Goal: Download file/media: Obtain resource

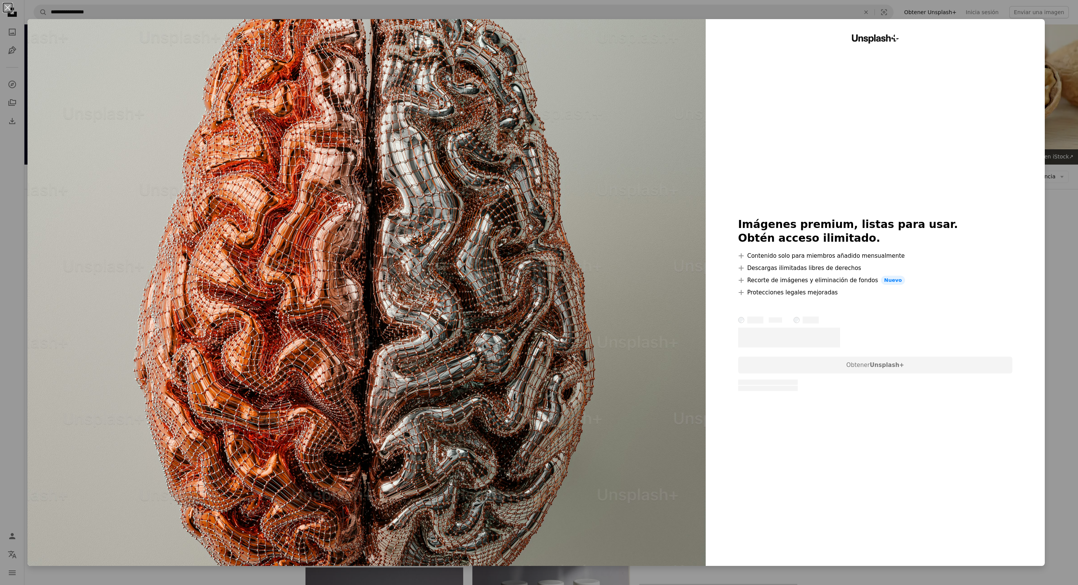
scroll to position [894, 0]
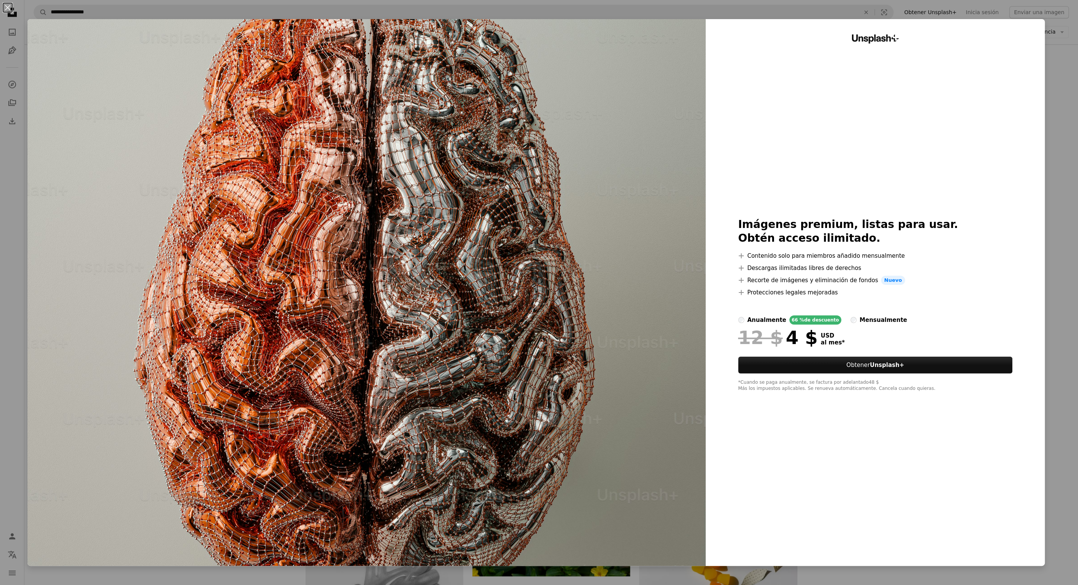
click at [1059, 99] on div "An X shape Unsplash+ Imágenes premium, listas para usar. Obtén acceso ilimitado…" at bounding box center [539, 292] width 1078 height 585
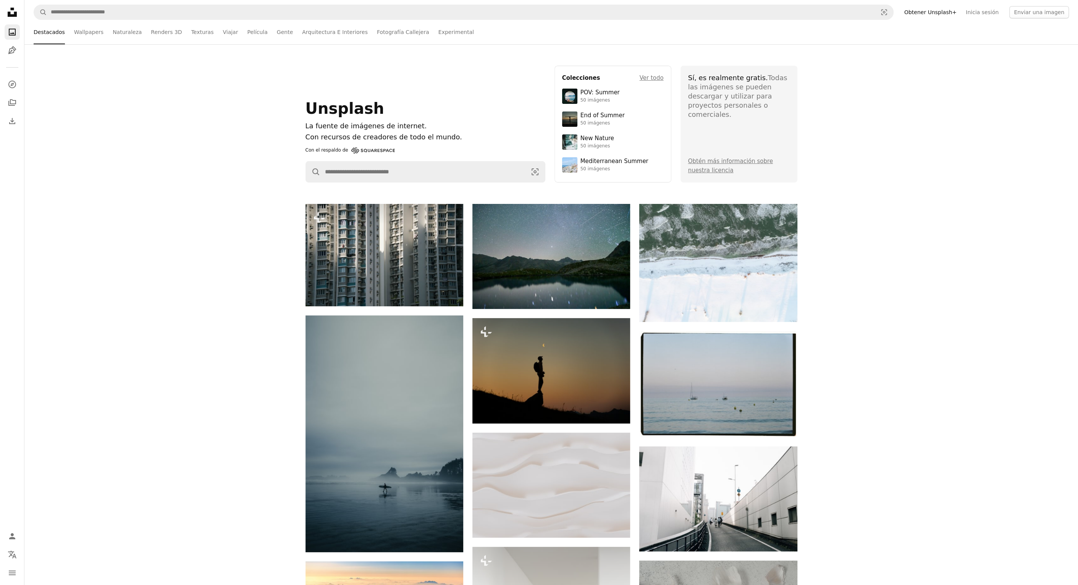
scroll to position [2, 0]
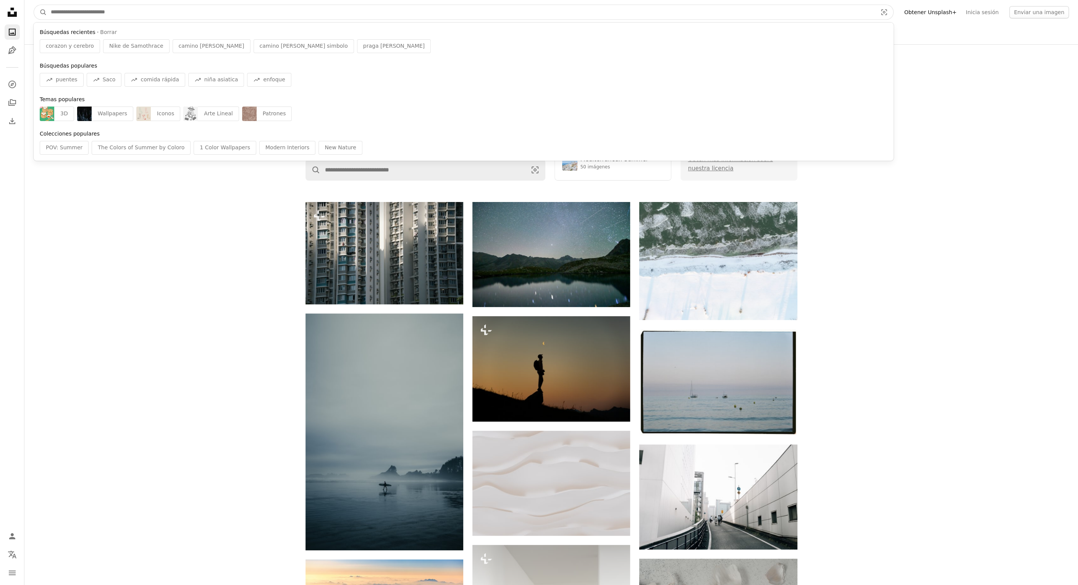
click at [154, 14] on input "Encuentra imágenes en todo el sitio" at bounding box center [461, 12] width 828 height 15
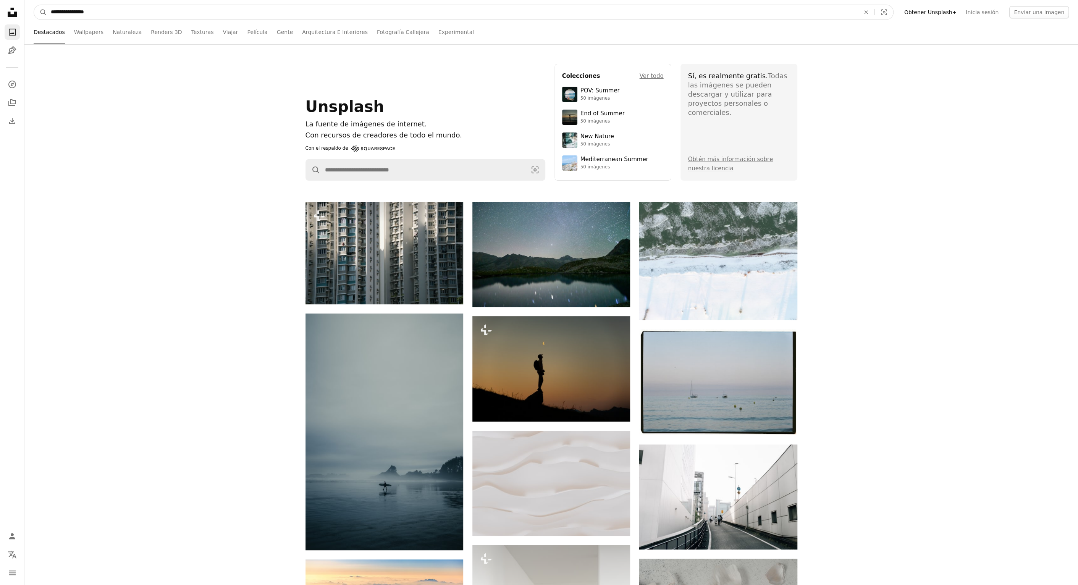
type input "**********"
click at [34, 5] on button "A magnifying glass" at bounding box center [40, 12] width 13 height 15
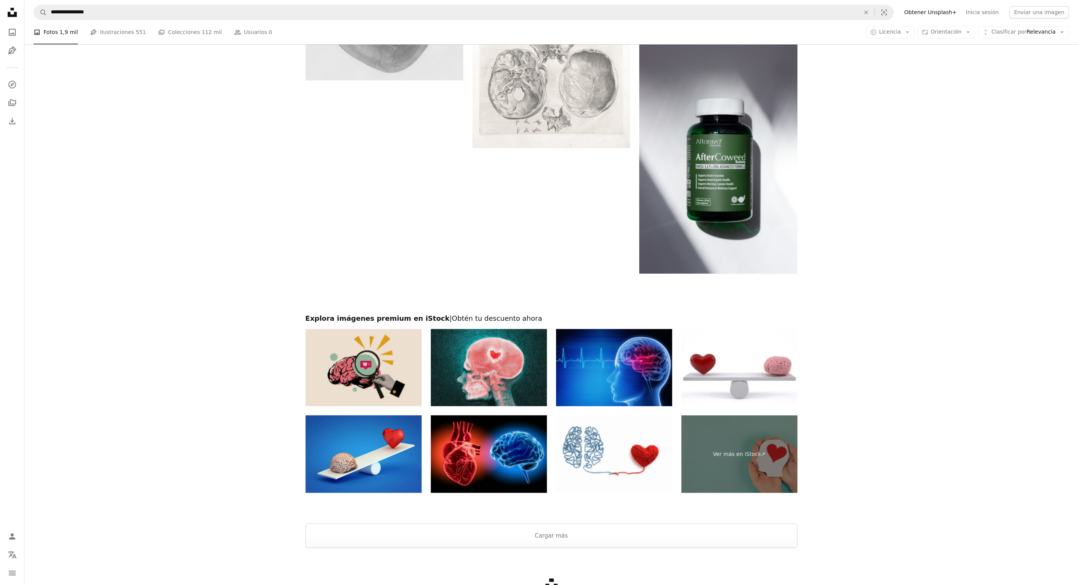
scroll to position [1622, 0]
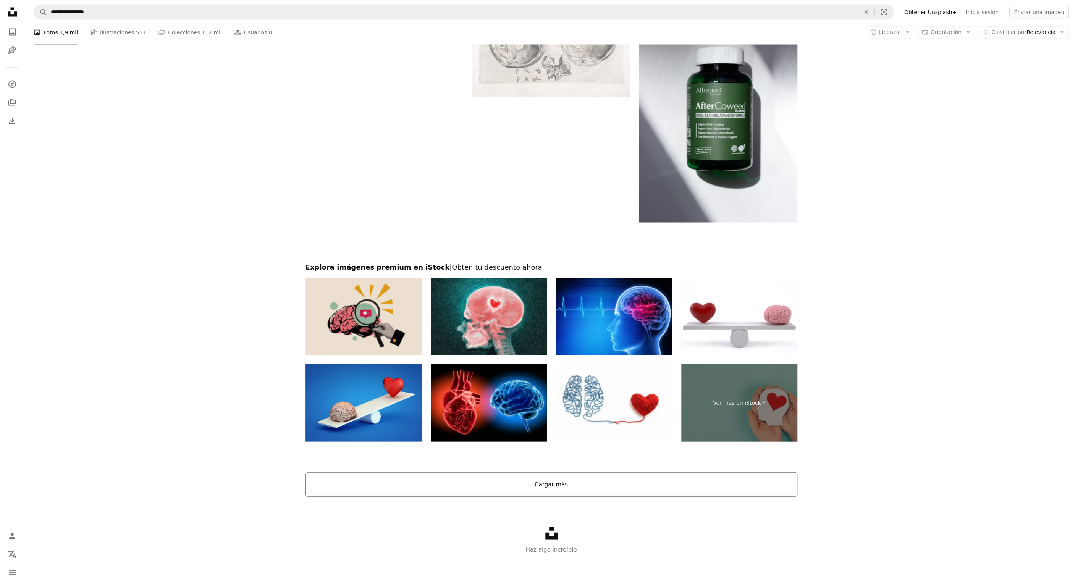
click at [555, 486] on button "Cargar más" at bounding box center [552, 485] width 492 height 24
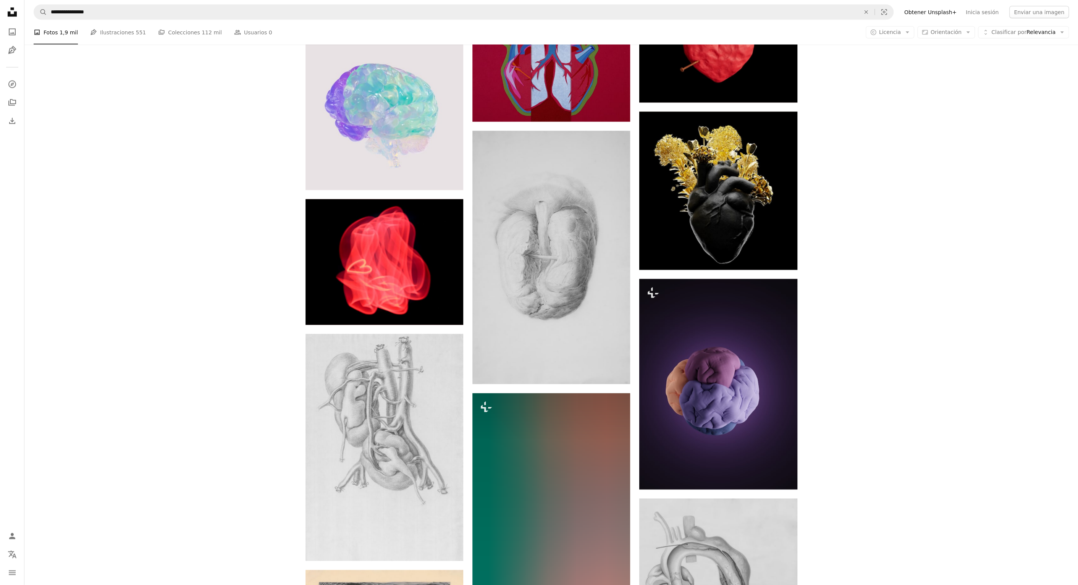
scroll to position [4888, 0]
